Goal: Find specific page/section: Find specific page/section

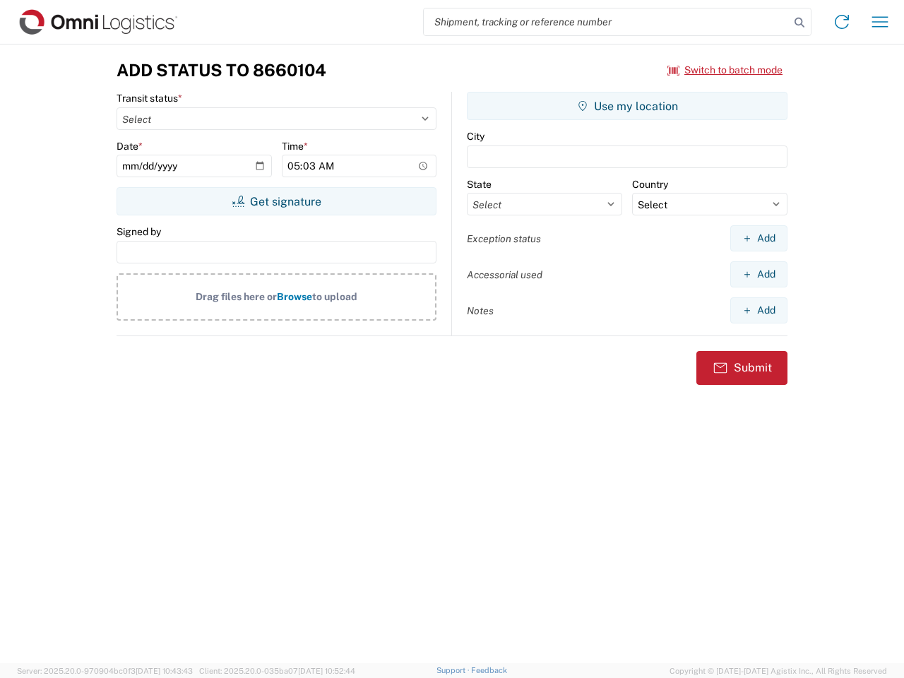
click at [607, 22] on input "search" at bounding box center [607, 21] width 366 height 27
click at [800, 23] on icon at bounding box center [800, 23] width 20 height 20
click at [842, 22] on icon at bounding box center [842, 22] width 23 height 23
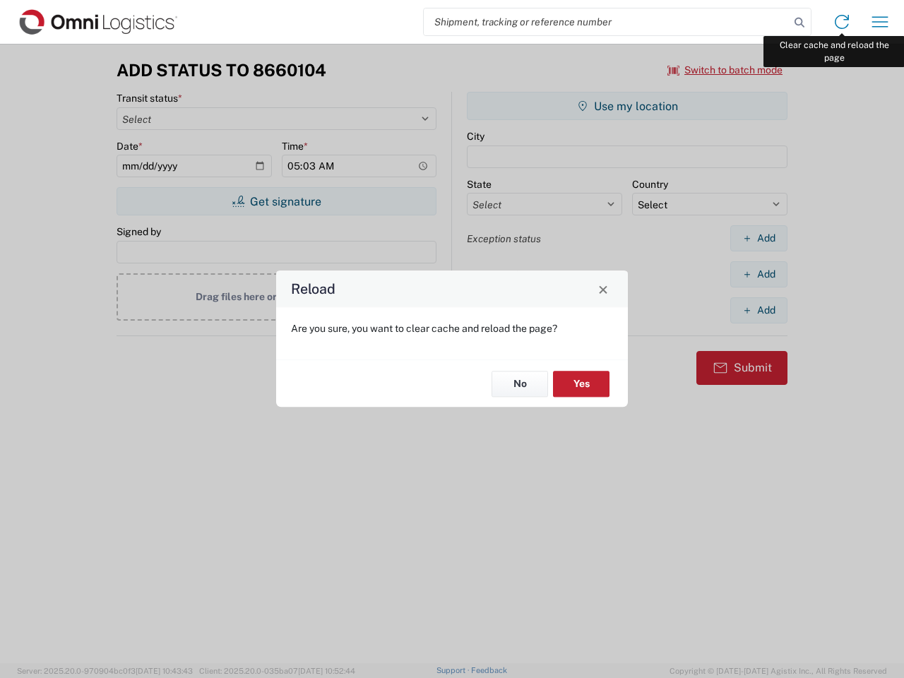
click at [880, 22] on div "Reload Are you sure, you want to clear cache and reload the page? No Yes" at bounding box center [452, 339] width 904 height 678
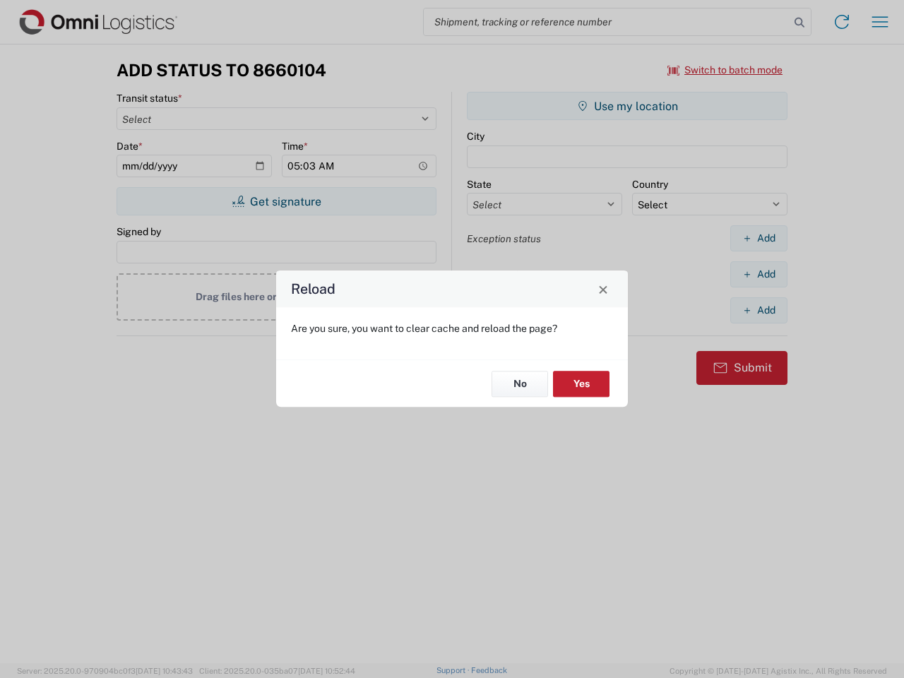
click at [726, 70] on div "Reload Are you sure, you want to clear cache and reload the page? No Yes" at bounding box center [452, 339] width 904 height 678
click at [276, 201] on div "Reload Are you sure, you want to clear cache and reload the page? No Yes" at bounding box center [452, 339] width 904 height 678
click at [627, 106] on div "Reload Are you sure, you want to clear cache and reload the page? No Yes" at bounding box center [452, 339] width 904 height 678
click at [759, 238] on div "Reload Are you sure, you want to clear cache and reload the page? No Yes" at bounding box center [452, 339] width 904 height 678
click at [759, 274] on div "Reload Are you sure, you want to clear cache and reload the page? No Yes" at bounding box center [452, 339] width 904 height 678
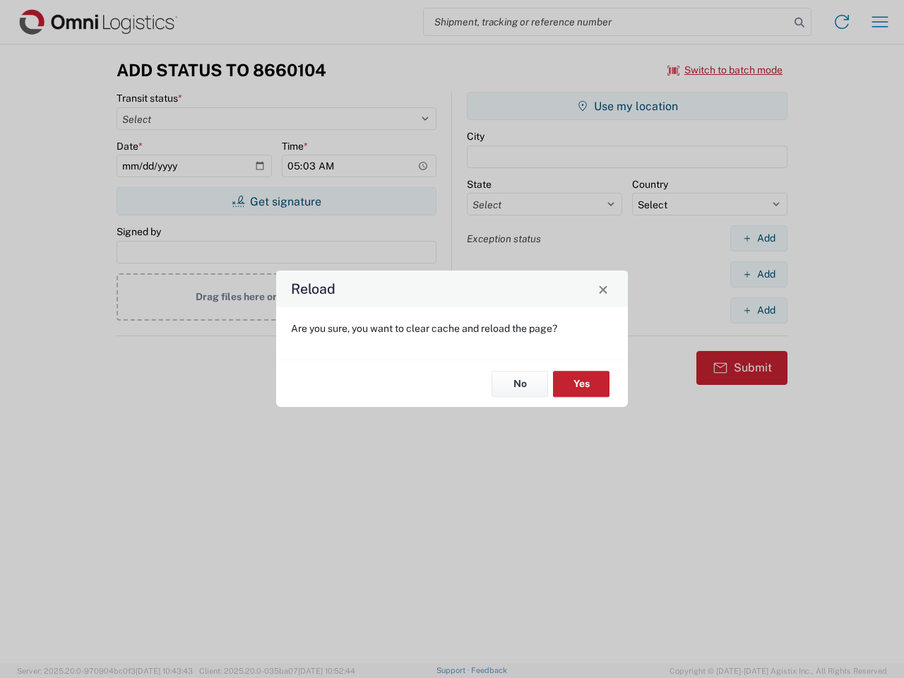
click at [759, 310] on div "Reload Are you sure, you want to clear cache and reload the page? No Yes" at bounding box center [452, 339] width 904 height 678
